Goal: Use online tool/utility: Utilize a website feature to perform a specific function

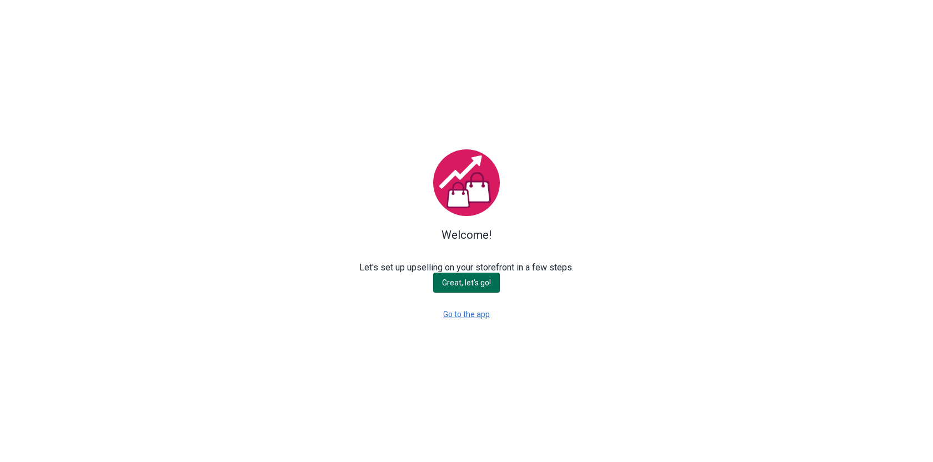
click at [469, 289] on button "Great, let's go!" at bounding box center [466, 283] width 67 height 20
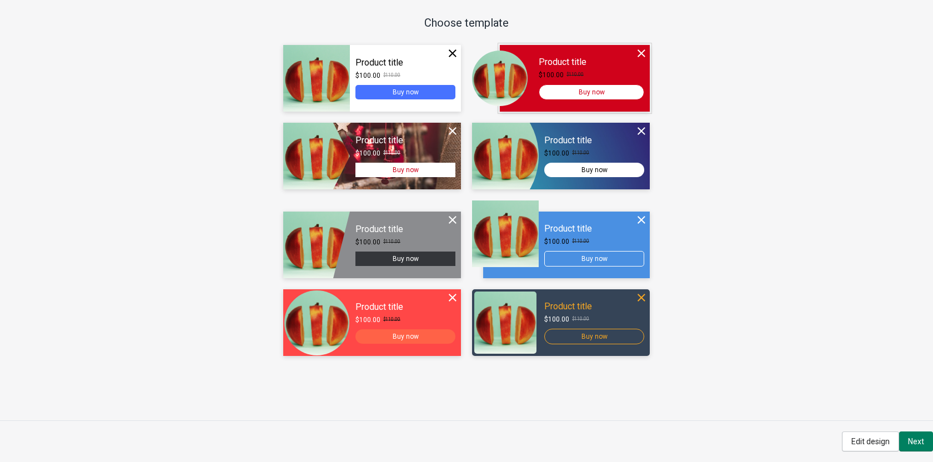
click at [555, 83] on div at bounding box center [575, 78] width 150 height 67
click at [922, 444] on span "Next" at bounding box center [916, 441] width 16 height 9
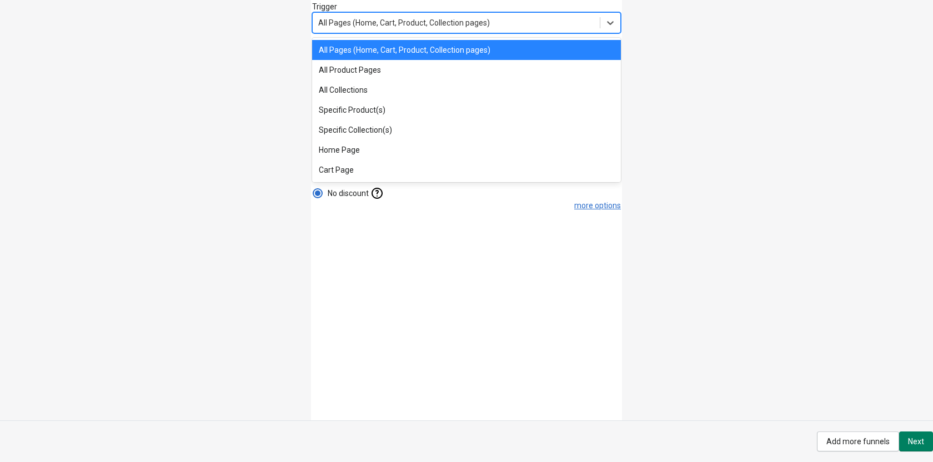
click at [490, 21] on div "All Pages (Home, Cart, Product, Collection pages)" at bounding box center [456, 23] width 287 height 18
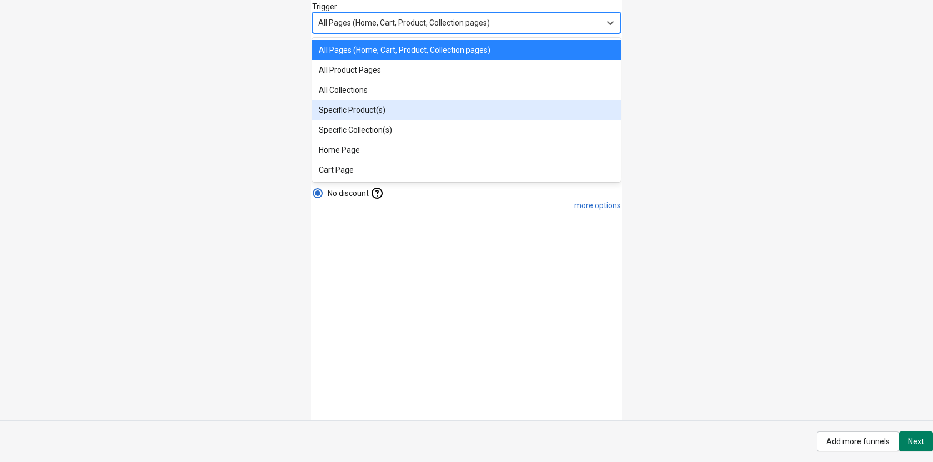
click at [470, 109] on div "Specific Product(s)" at bounding box center [466, 110] width 309 height 20
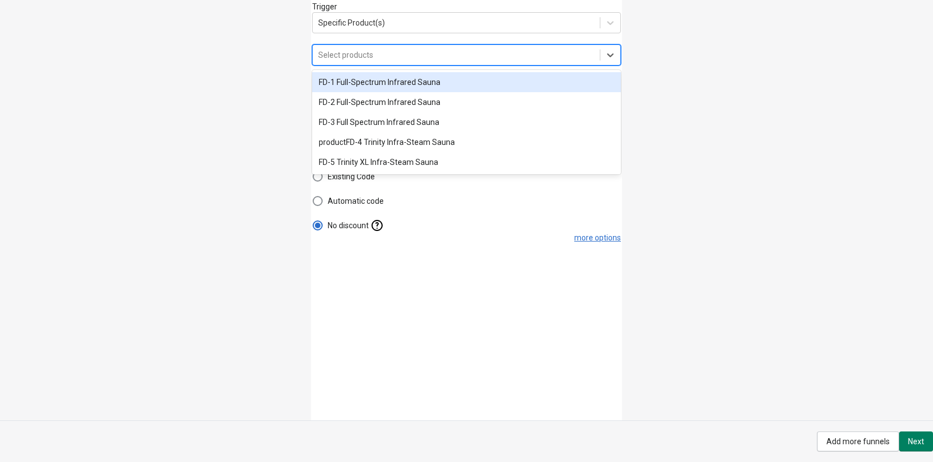
click at [580, 54] on div "Select products" at bounding box center [456, 55] width 287 height 18
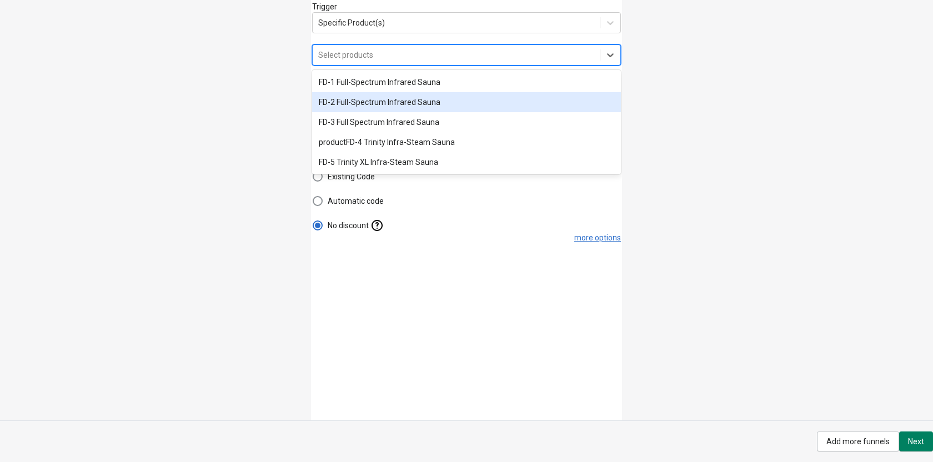
click at [540, 97] on div "FD-2 Full-Spectrum Infrared Sauna" at bounding box center [466, 102] width 309 height 20
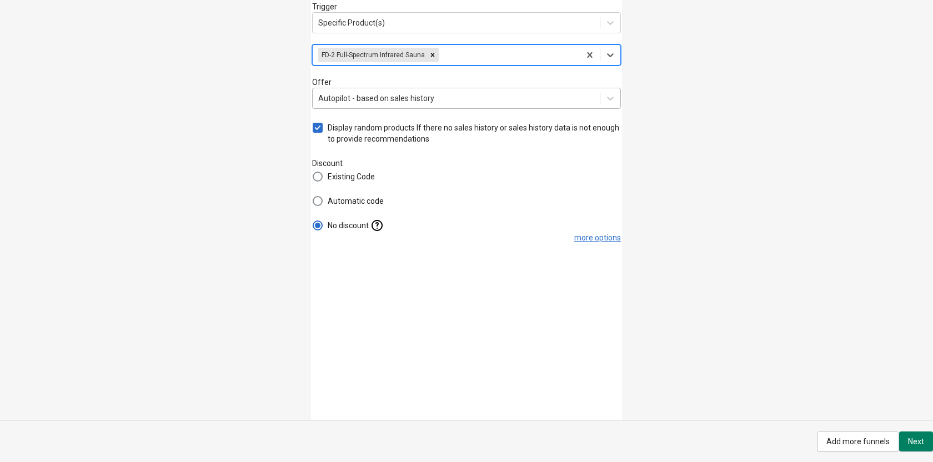
click at [540, 105] on div "Autopilot - based on sales history" at bounding box center [456, 98] width 287 height 18
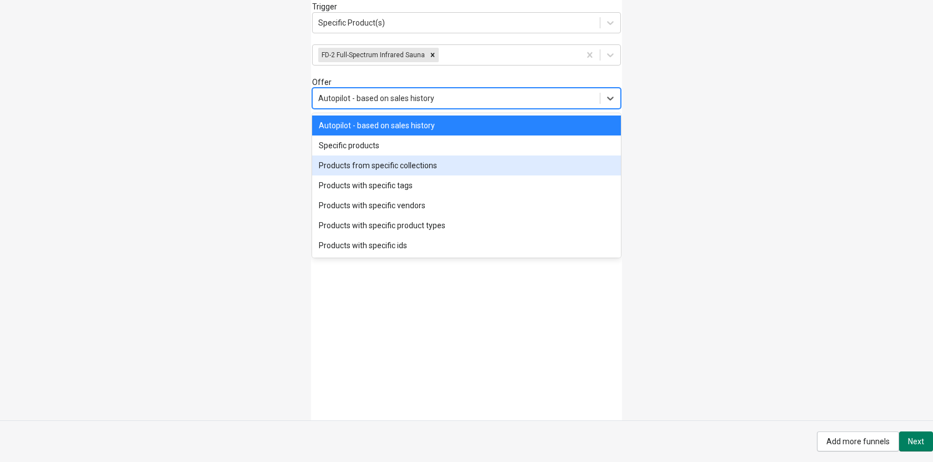
click at [516, 163] on div "Products from specific collections" at bounding box center [466, 165] width 309 height 20
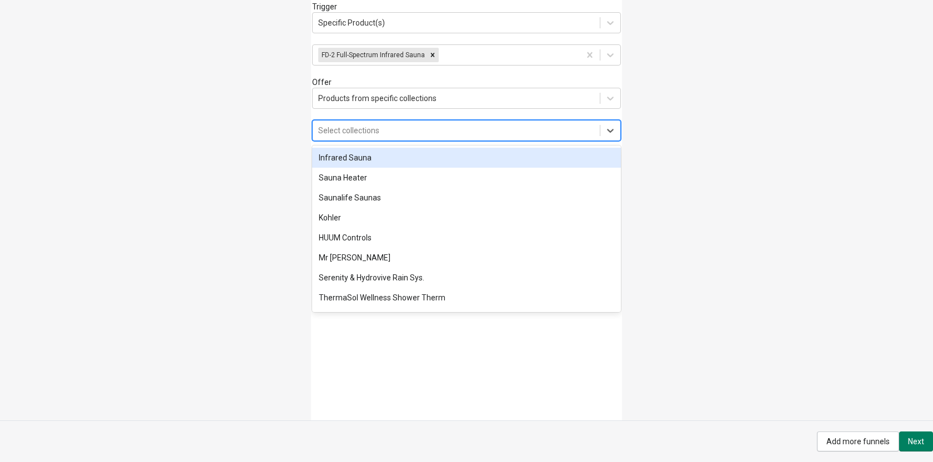
click at [554, 121] on div "Select collections" at bounding box center [466, 130] width 309 height 21
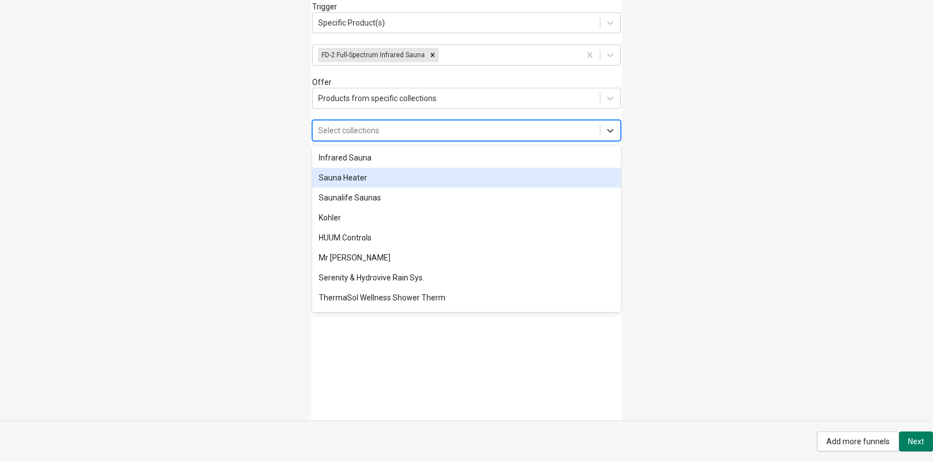
click at [455, 183] on div "Sauna Heater" at bounding box center [466, 178] width 309 height 20
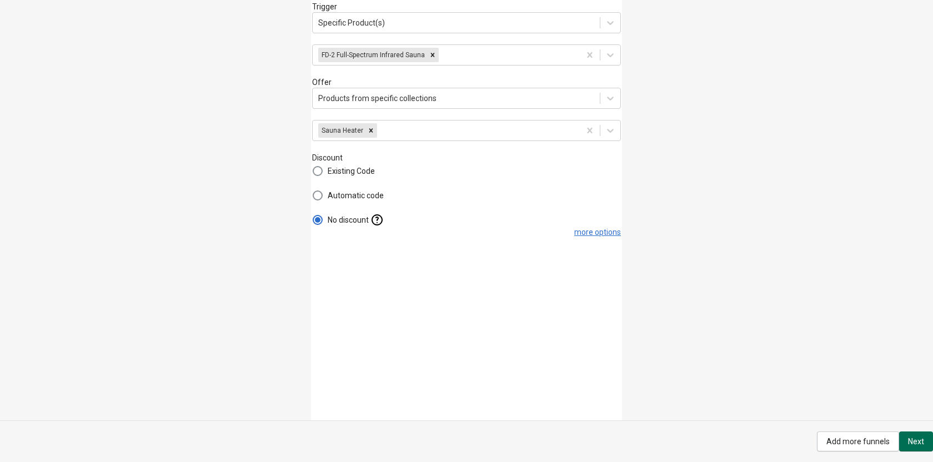
click at [925, 445] on button "Next" at bounding box center [916, 441] width 34 height 20
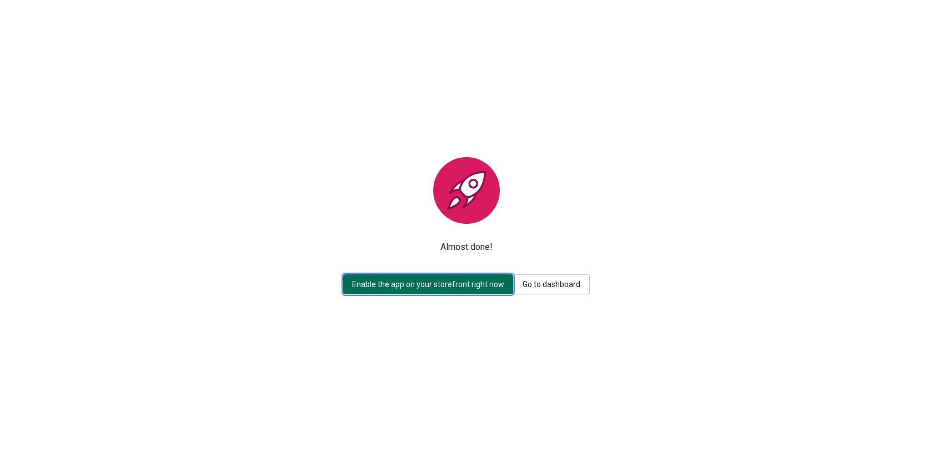
click at [487, 291] on button "Enable the app on your storefront right now" at bounding box center [428, 284] width 170 height 20
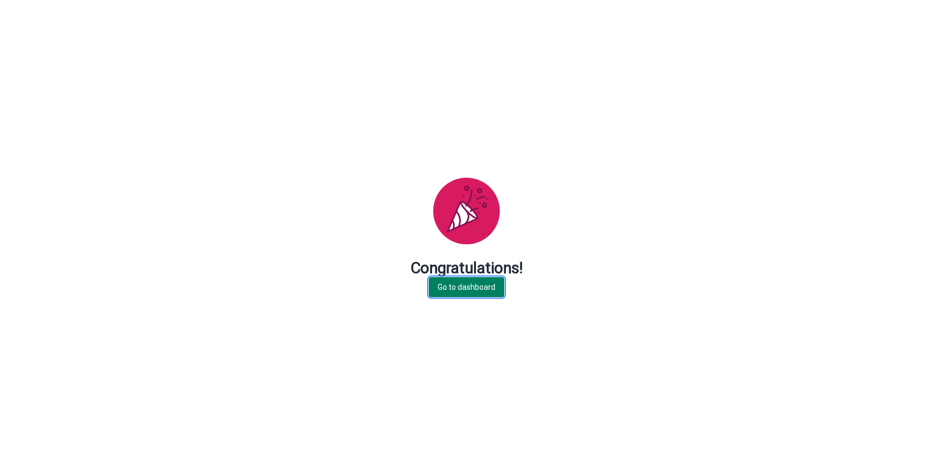
click at [487, 291] on span "Go to dashboard" at bounding box center [466, 287] width 58 height 9
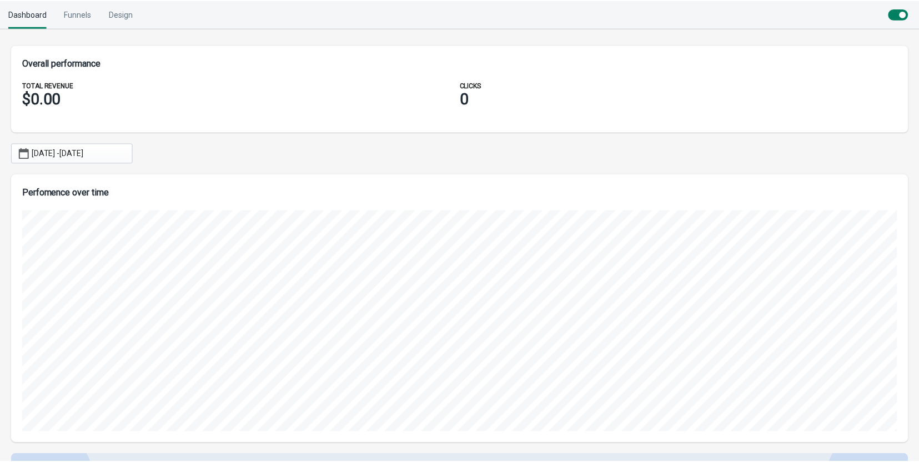
scroll to position [554906, 554279]
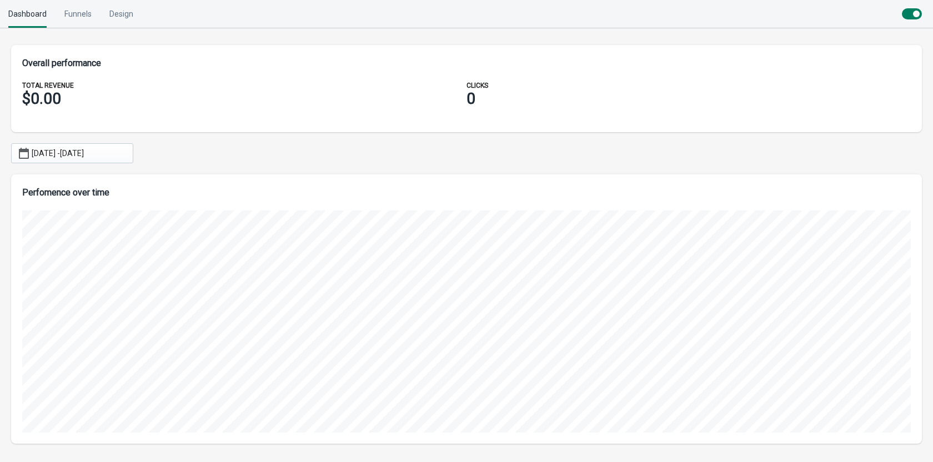
scroll to position [554906, 554273]
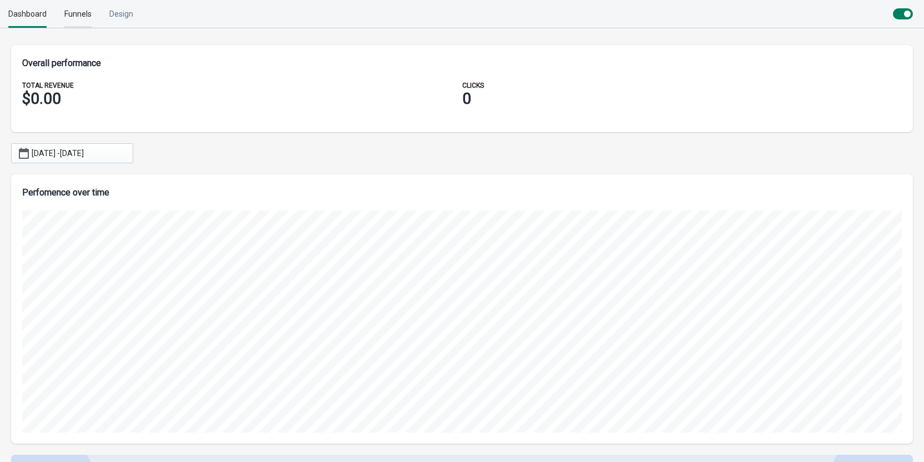
click at [78, 21] on div "Funnels" at bounding box center [77, 14] width 27 height 28
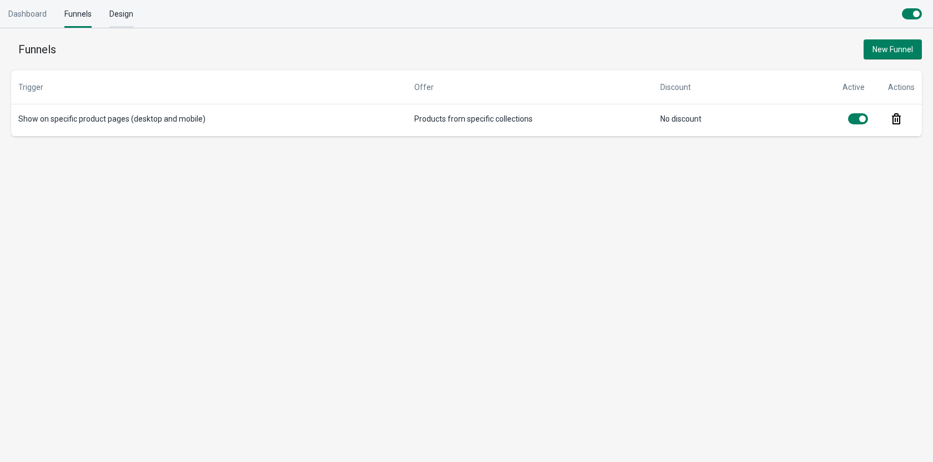
click at [130, 15] on div "Design" at bounding box center [121, 14] width 24 height 28
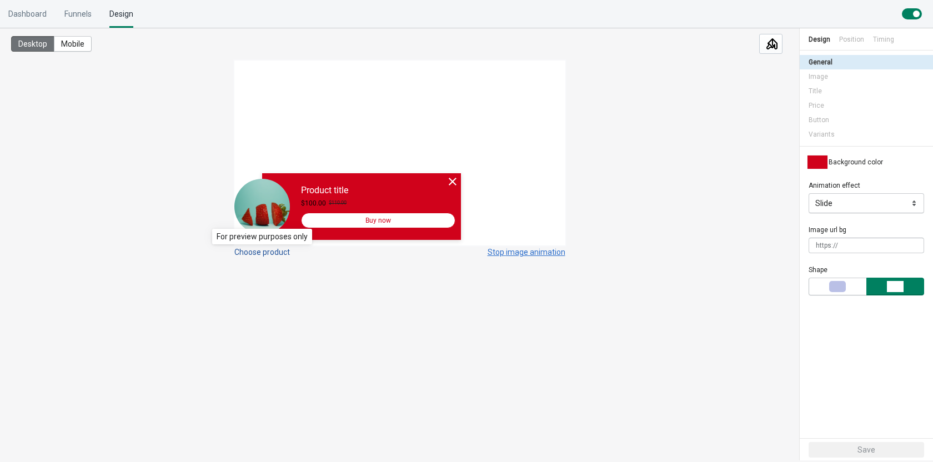
click at [267, 253] on button "Choose product" at bounding box center [262, 252] width 56 height 9
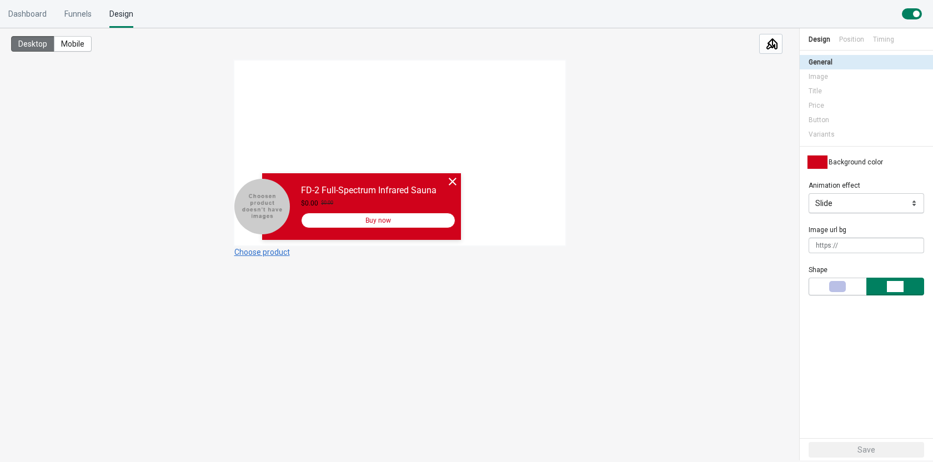
click at [451, 181] on icon at bounding box center [452, 182] width 8 height 8
